Goal: Book appointment/travel/reservation

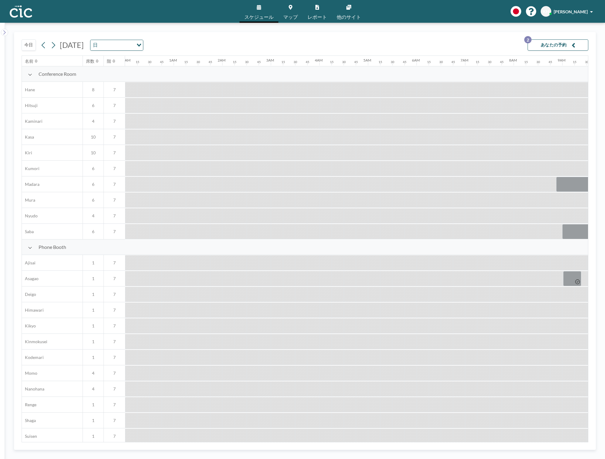
scroll to position [0, 655]
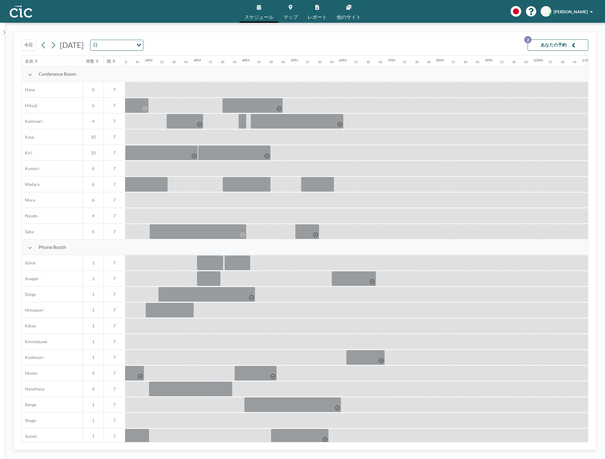
click at [30, 48] on button "今日" at bounding box center [29, 44] width 14 height 11
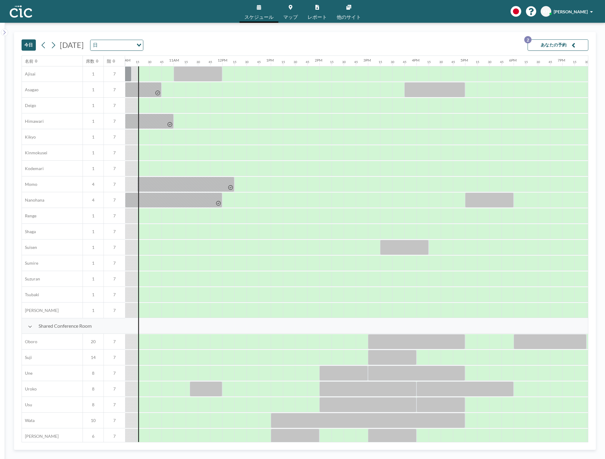
scroll to position [192, 486]
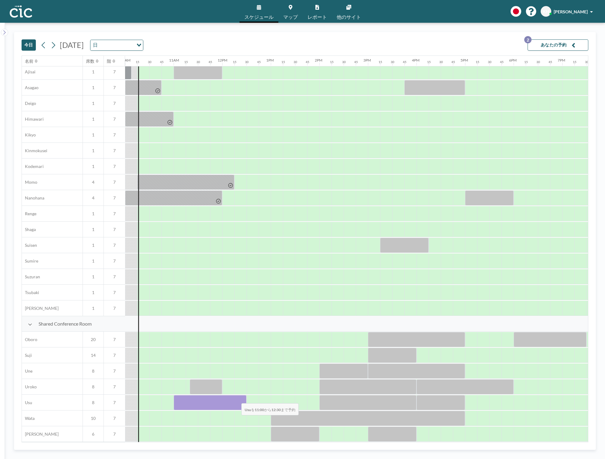
drag, startPoint x: 180, startPoint y: 398, endPoint x: 236, endPoint y: 400, distance: 56.5
click at [236, 400] on div at bounding box center [210, 402] width 73 height 15
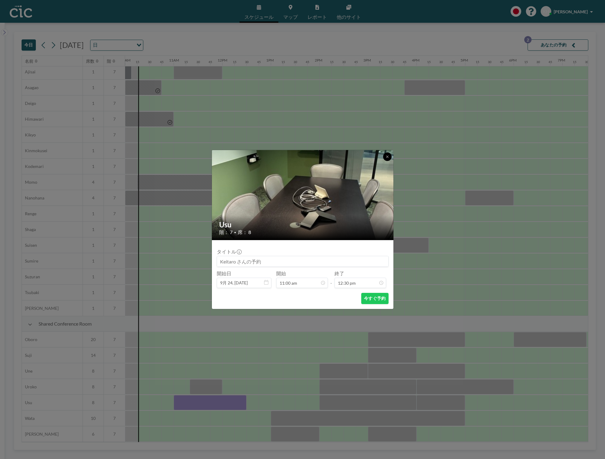
click at [386, 157] on icon at bounding box center [387, 157] width 4 height 4
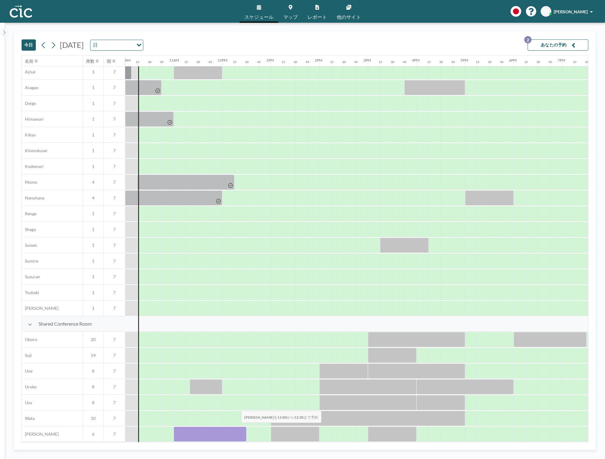
drag, startPoint x: 179, startPoint y: 429, endPoint x: 236, endPoint y: 428, distance: 57.1
click at [236, 428] on div at bounding box center [210, 434] width 73 height 15
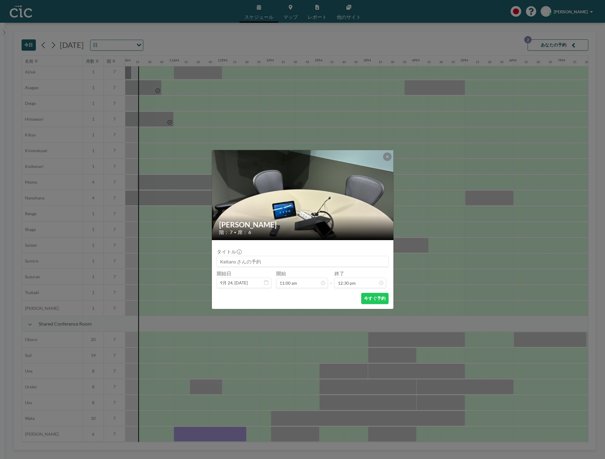
scroll to position [0, 0]
click at [327, 264] on input at bounding box center [302, 261] width 171 height 10
type input "帆に風"
click at [375, 301] on button "今すぐ予約" at bounding box center [374, 298] width 27 height 11
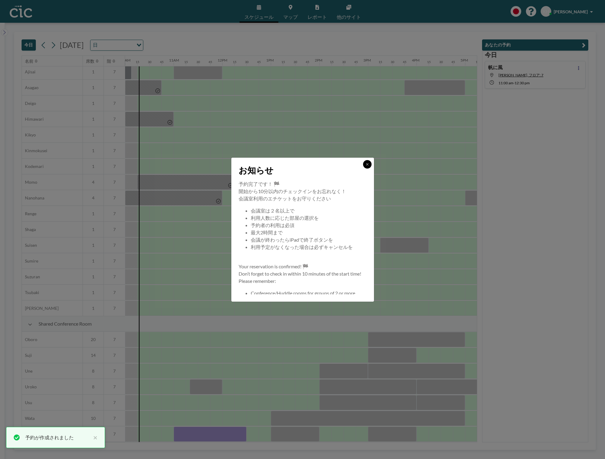
click at [367, 165] on icon at bounding box center [367, 165] width 4 height 4
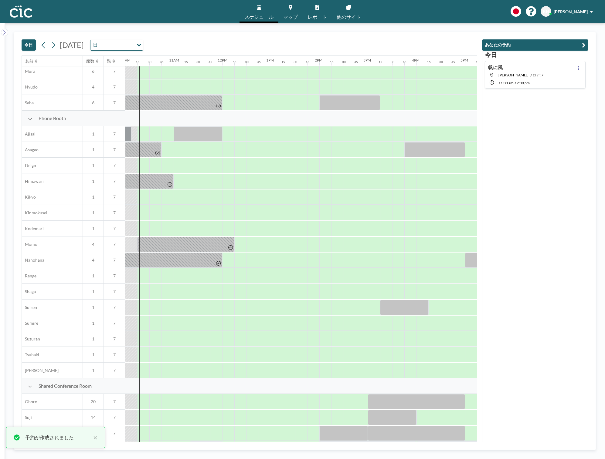
scroll to position [118, 486]
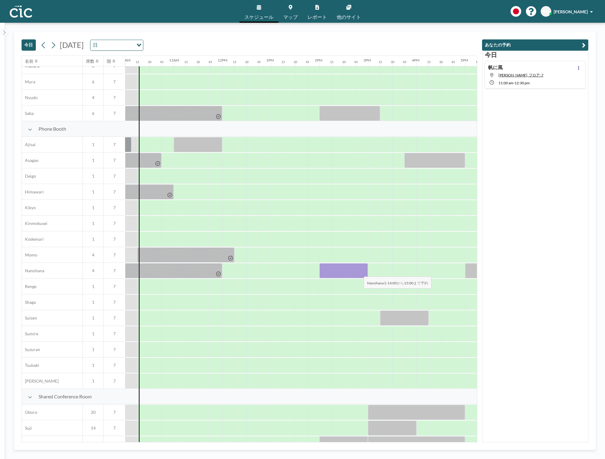
drag, startPoint x: 321, startPoint y: 273, endPoint x: 359, endPoint y: 273, distance: 37.3
click at [359, 273] on div at bounding box center [343, 270] width 49 height 15
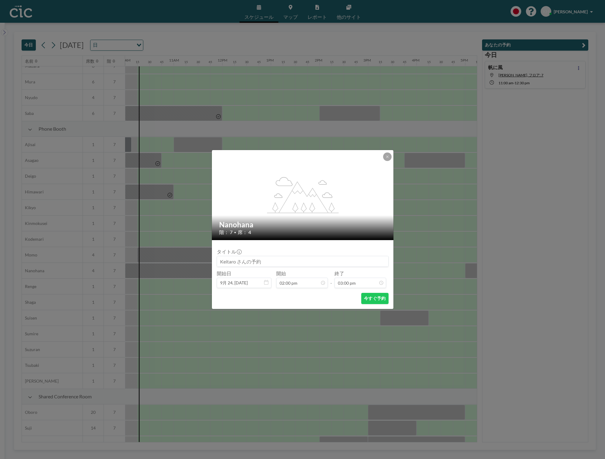
click at [308, 261] on input at bounding box center [302, 261] width 171 height 10
type input "帆に風"
click at [370, 299] on button "今すぐ予約" at bounding box center [374, 298] width 27 height 11
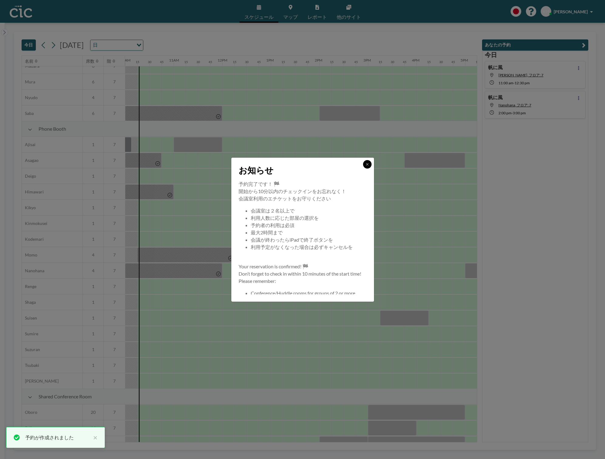
click at [368, 164] on icon at bounding box center [367, 165] width 4 height 4
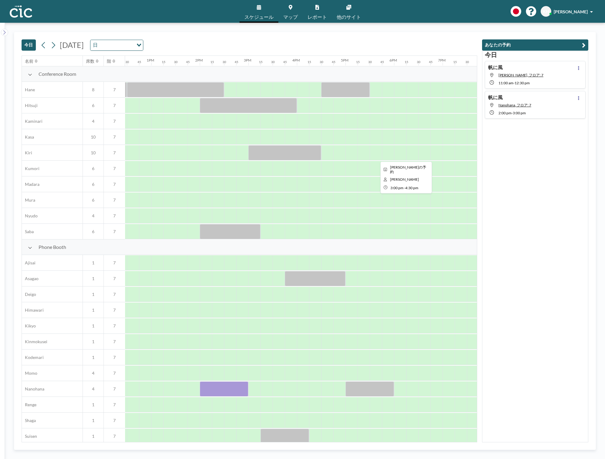
scroll to position [0, 607]
click at [51, 46] on icon at bounding box center [53, 45] width 6 height 9
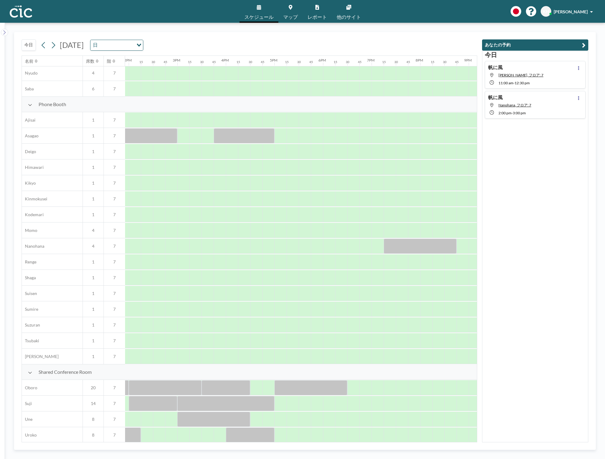
scroll to position [141, 676]
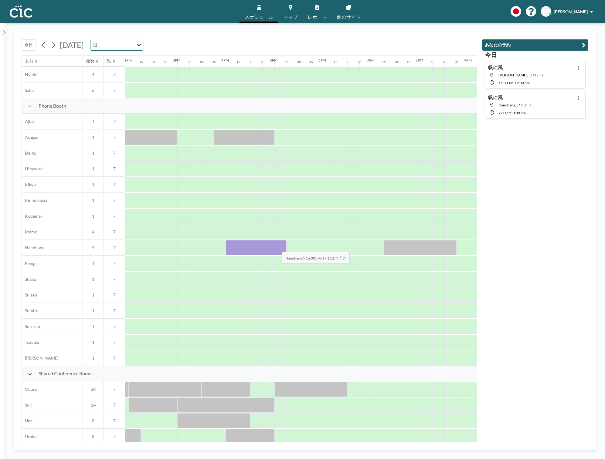
drag, startPoint x: 233, startPoint y: 247, endPoint x: 277, endPoint y: 248, distance: 44.3
click at [277, 248] on div at bounding box center [256, 247] width 61 height 15
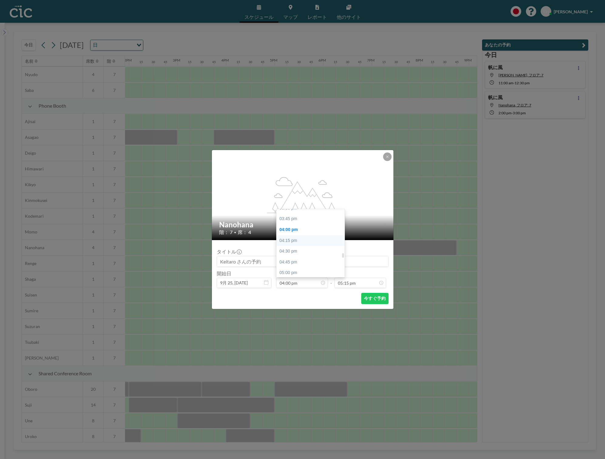
scroll to position [676, 0]
click at [293, 219] on div "03:45 pm" at bounding box center [310, 219] width 68 height 11
type input "03:45 pm"
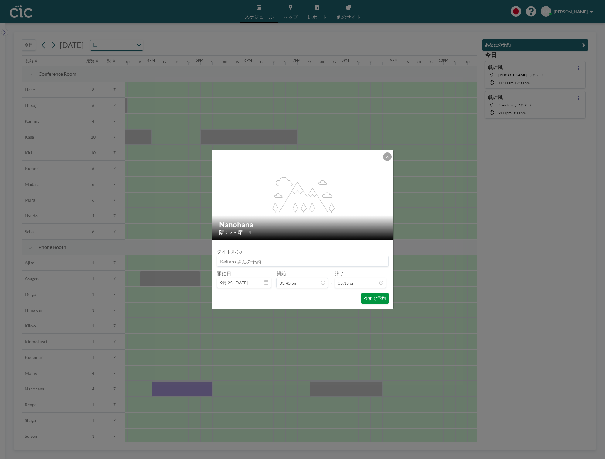
scroll to position [0, 753]
click at [318, 263] on input at bounding box center [302, 261] width 171 height 10
type input "帆に風"
click at [384, 298] on button "今すぐ予約" at bounding box center [374, 298] width 27 height 11
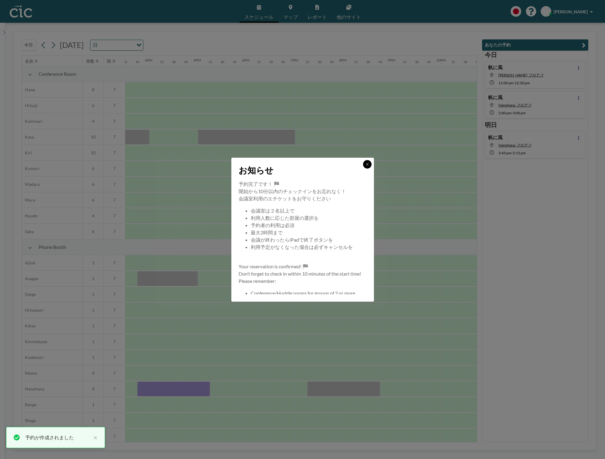
click at [368, 168] on button at bounding box center [367, 164] width 8 height 8
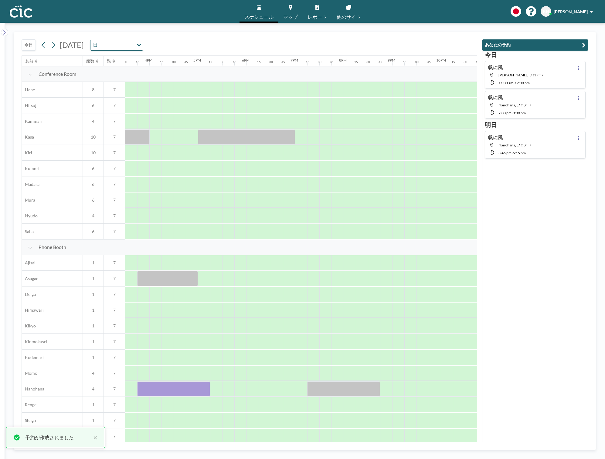
click at [368, 168] on div at bounding box center [374, 168] width 12 height 15
click at [55, 43] on icon at bounding box center [53, 45] width 6 height 9
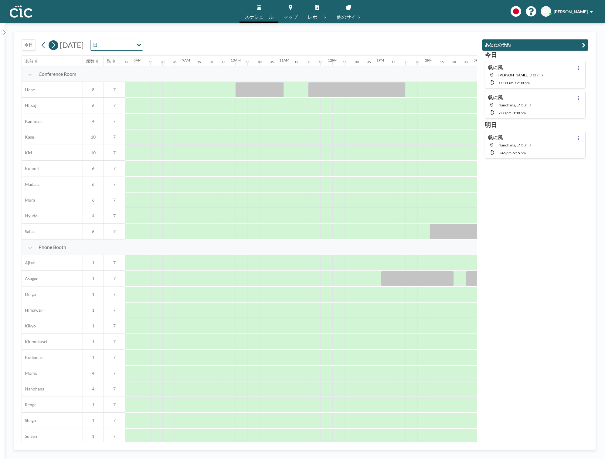
scroll to position [0, 376]
